Goal: Navigation & Orientation: Find specific page/section

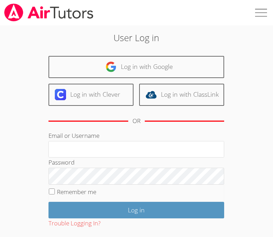
scroll to position [38, 0]
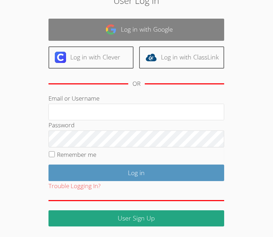
click at [135, 26] on link "Log in with Google" at bounding box center [136, 30] width 176 height 22
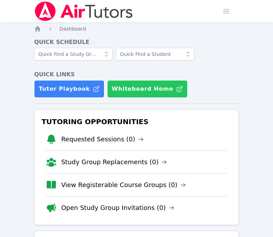
click at [113, 90] on button "Whiteboard Home" at bounding box center [147, 89] width 80 height 18
